Goal: Check status: Check status

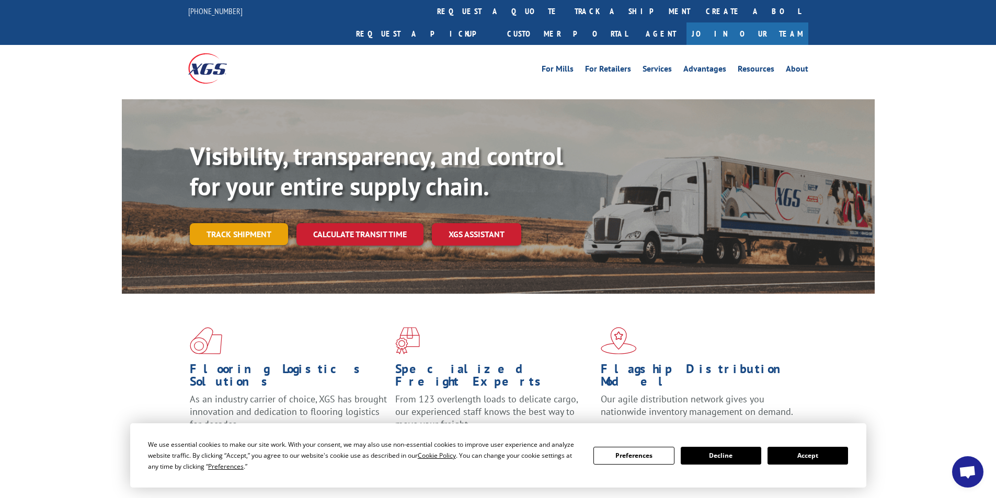
click at [227, 223] on link "Track shipment" at bounding box center [239, 234] width 98 height 22
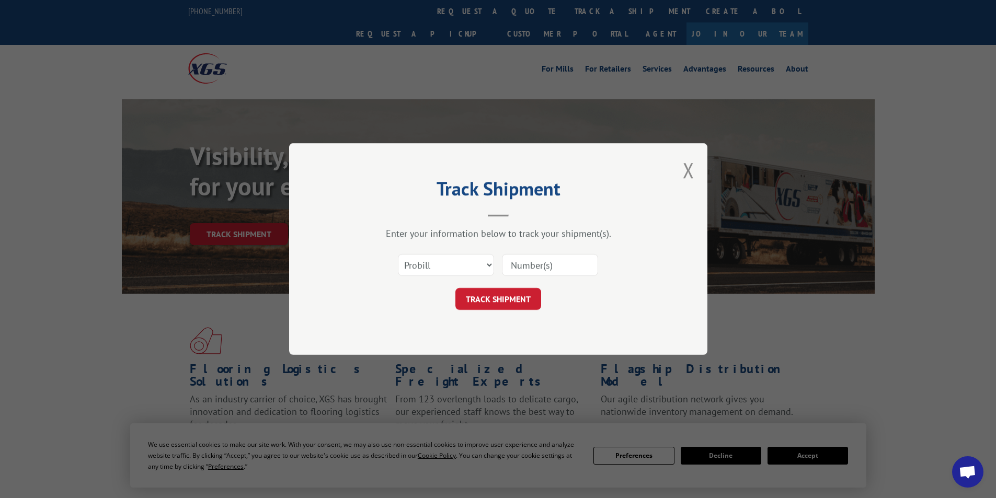
click at [532, 265] on input at bounding box center [550, 265] width 96 height 22
paste input "348455015"
type input "348455015"
click at [495, 297] on button "TRACK SHIPMENT" at bounding box center [498, 299] width 86 height 22
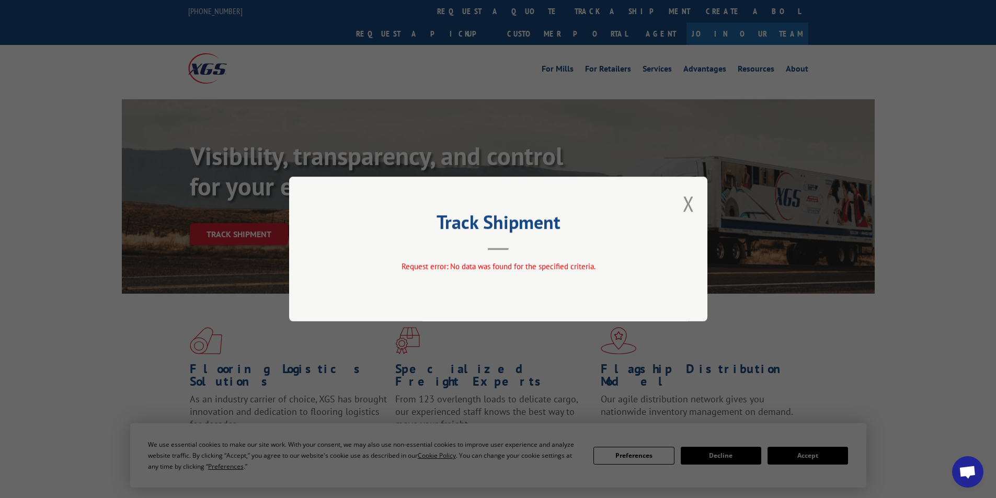
drag, startPoint x: 691, startPoint y: 205, endPoint x: 679, endPoint y: 209, distance: 11.9
click at [691, 205] on button "Close modal" at bounding box center [689, 204] width 12 height 28
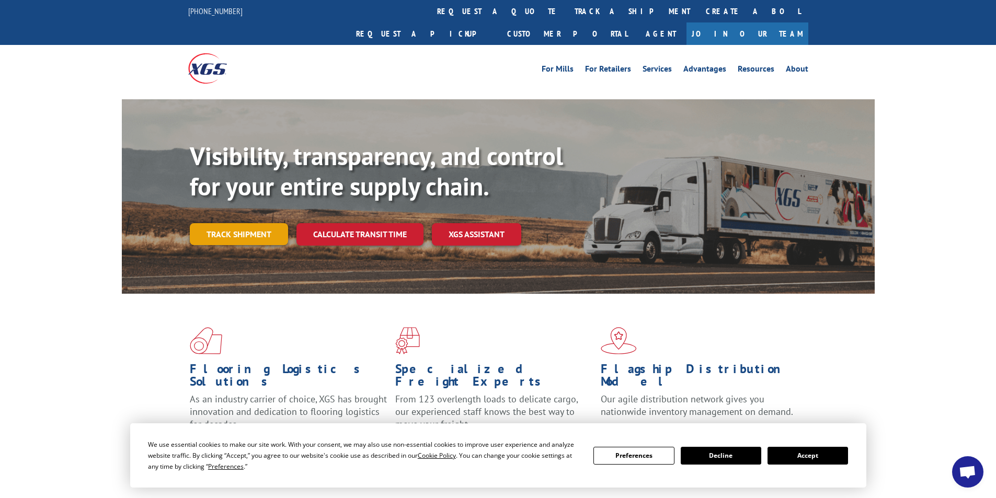
click at [236, 223] on link "Track shipment" at bounding box center [239, 234] width 98 height 22
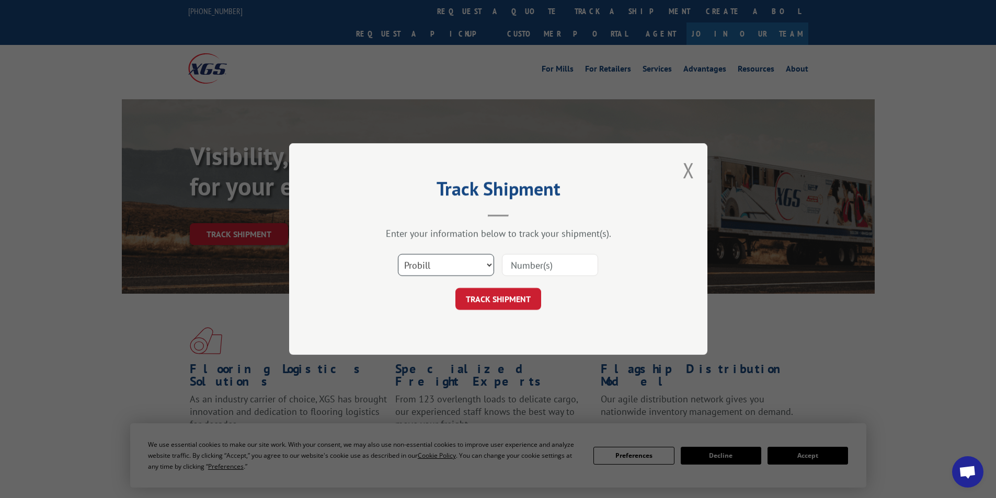
click at [422, 262] on select "Select category... Probill BOL PO" at bounding box center [446, 265] width 96 height 22
select select "bol"
click at [398, 254] on select "Select category... Probill BOL PO" at bounding box center [446, 265] width 96 height 22
click at [535, 266] on input at bounding box center [550, 265] width 96 height 22
paste input "54512907"
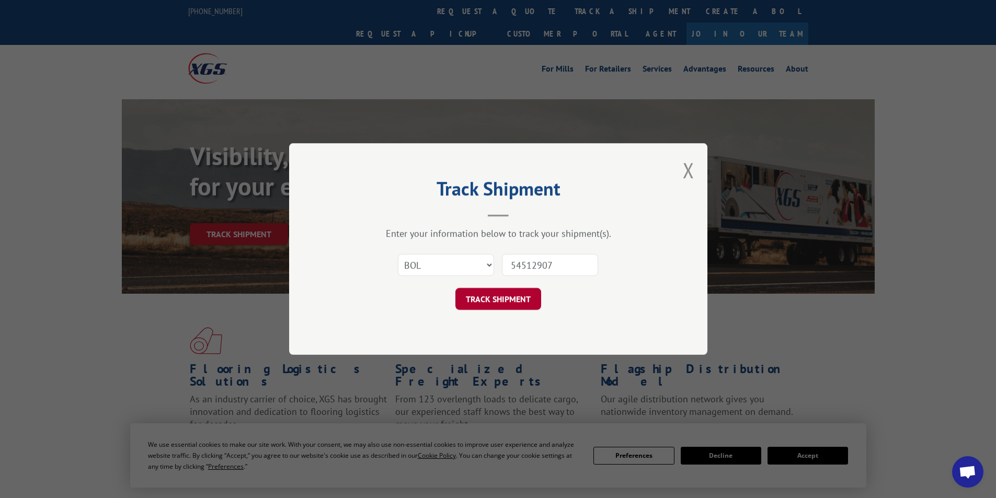
type input "54512907"
click at [496, 299] on button "TRACK SHIPMENT" at bounding box center [498, 299] width 86 height 22
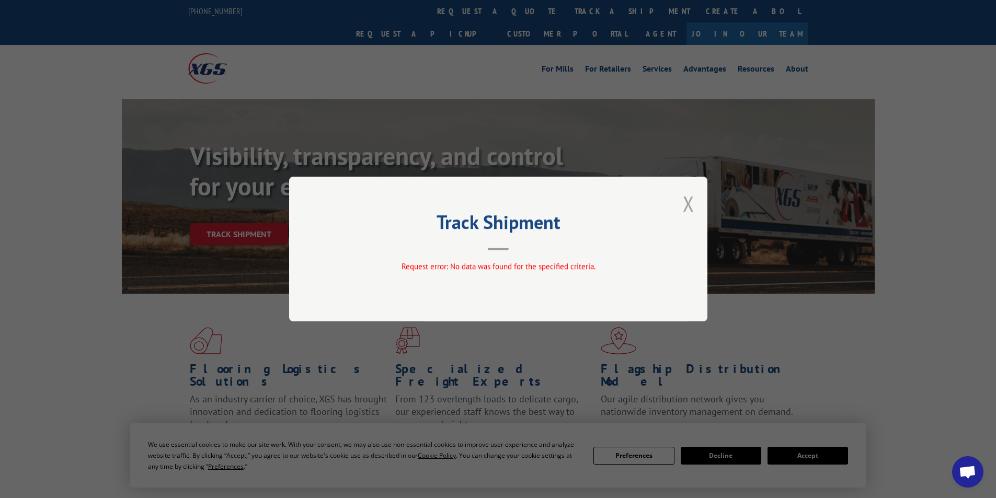
click at [687, 198] on button "Close modal" at bounding box center [689, 204] width 12 height 28
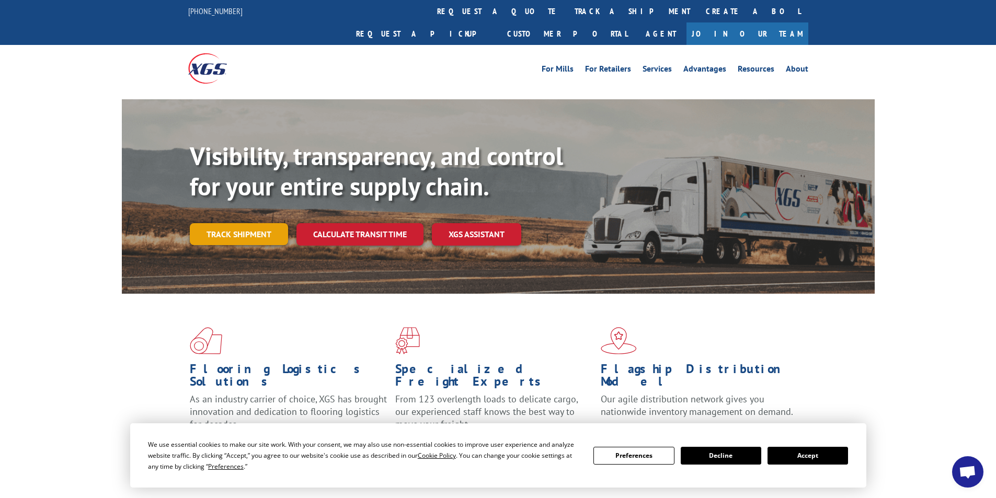
click at [262, 223] on link "Track shipment" at bounding box center [239, 234] width 98 height 22
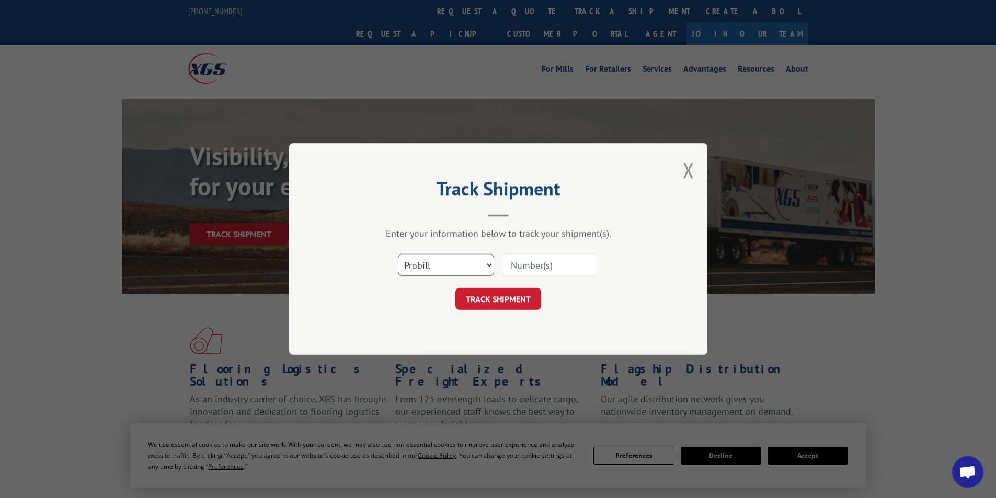
click at [450, 265] on select "Select category... Probill BOL PO" at bounding box center [446, 265] width 96 height 22
select select "bol"
click at [398, 254] on select "Select category... Probill BOL PO" at bounding box center [446, 265] width 96 height 22
click at [530, 266] on input at bounding box center [550, 265] width 96 height 22
type input "AA04923597"
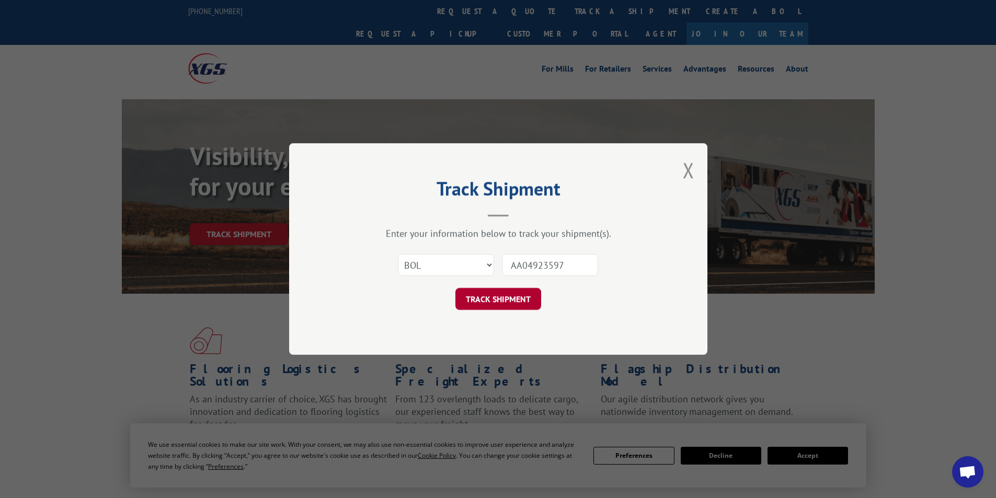
click at [510, 302] on button "TRACK SHIPMENT" at bounding box center [498, 299] width 86 height 22
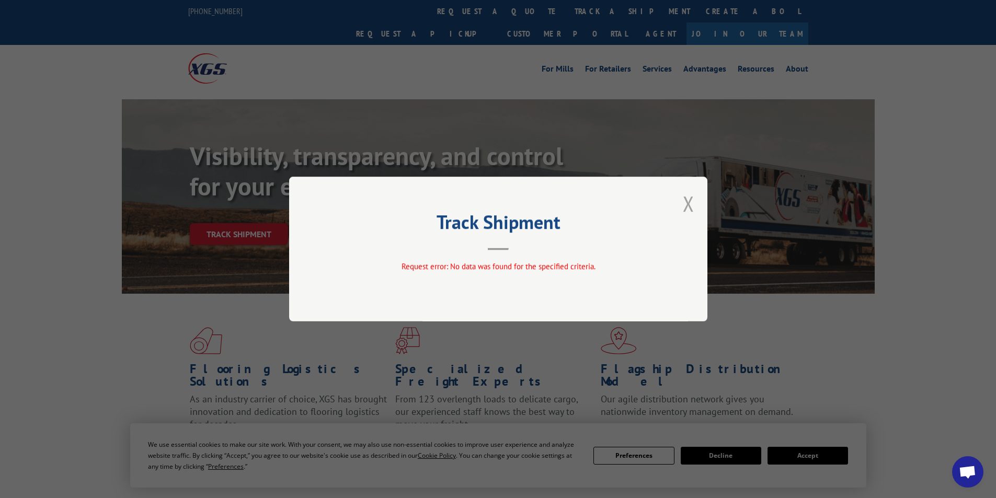
click at [689, 205] on button "Close modal" at bounding box center [689, 204] width 12 height 28
